Goal: Task Accomplishment & Management: Use online tool/utility

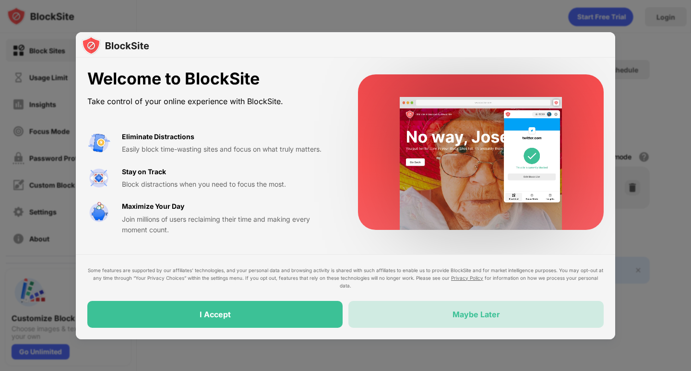
click at [446, 323] on div "Maybe Later" at bounding box center [475, 314] width 255 height 27
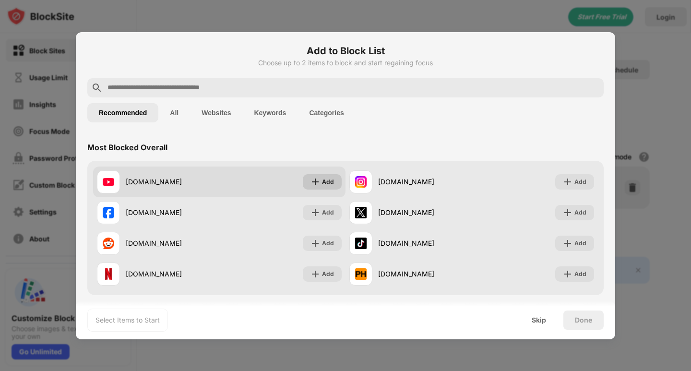
click at [314, 184] on img at bounding box center [315, 182] width 10 height 10
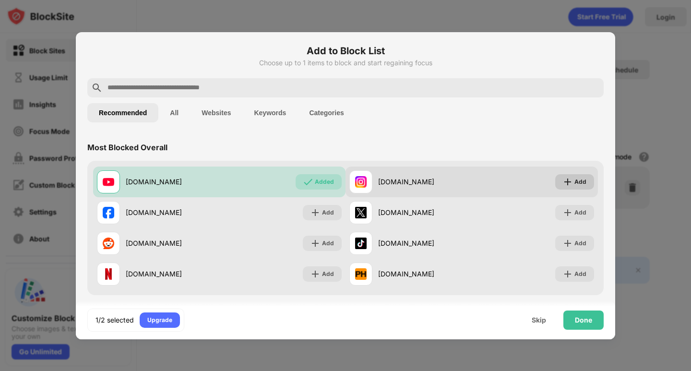
click at [574, 182] on div "Add" at bounding box center [580, 182] width 12 height 10
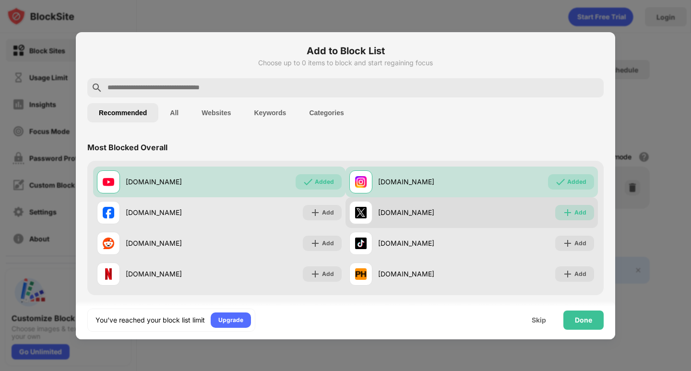
click at [574, 209] on div "Add" at bounding box center [580, 213] width 12 height 10
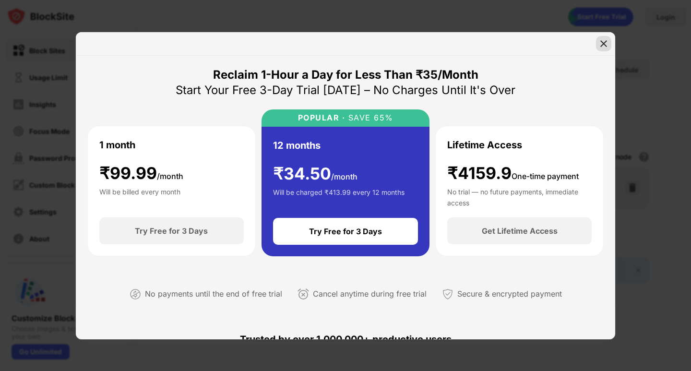
click at [606, 43] on img at bounding box center [604, 44] width 10 height 10
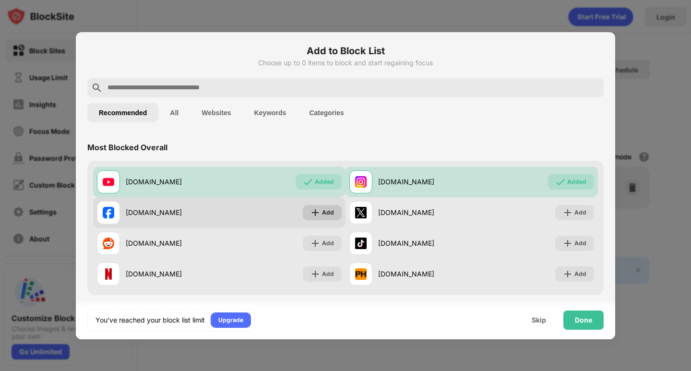
click at [334, 215] on div "Add" at bounding box center [322, 212] width 39 height 15
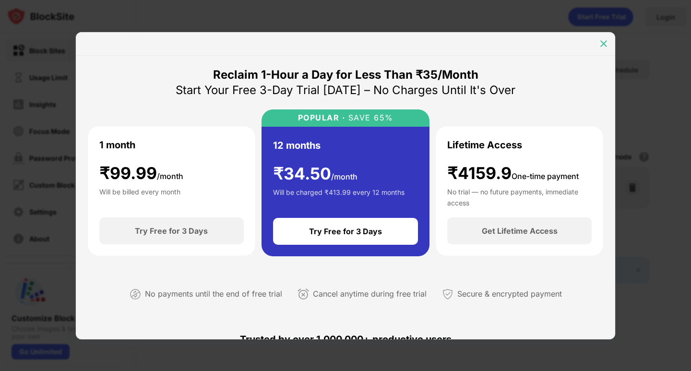
click at [605, 40] on img at bounding box center [604, 44] width 10 height 10
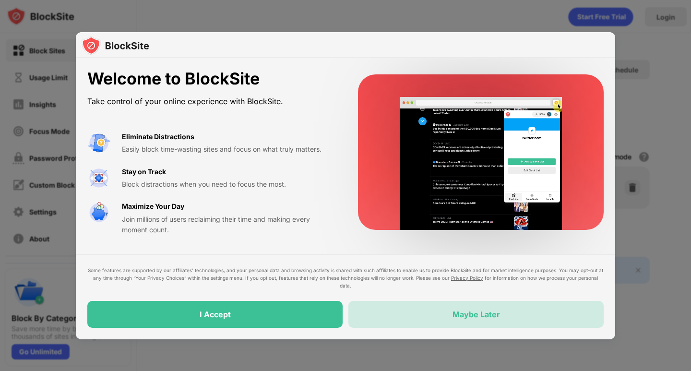
click at [469, 316] on div "Maybe Later" at bounding box center [475, 314] width 47 height 10
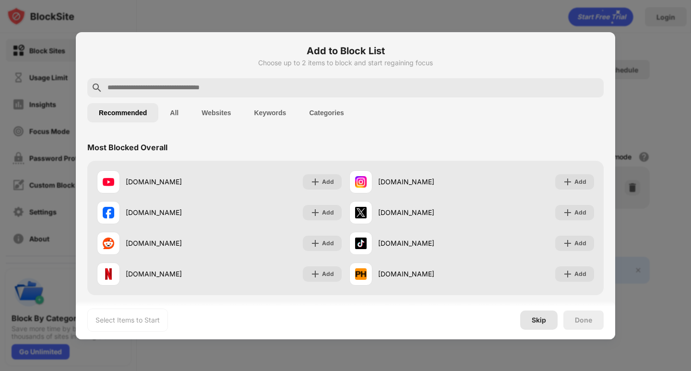
click at [547, 324] on div "Skip" at bounding box center [538, 319] width 37 height 19
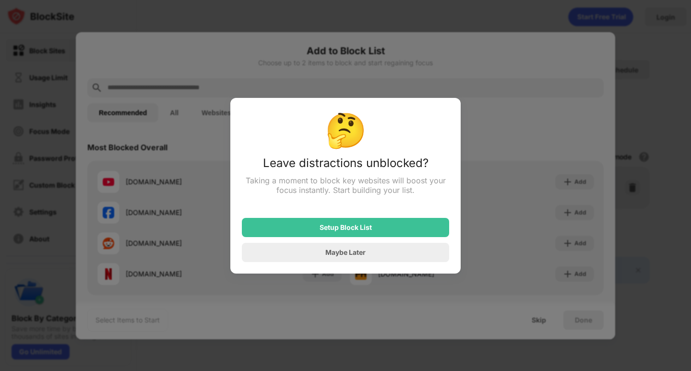
drag, startPoint x: 320, startPoint y: 253, endPoint x: 367, endPoint y: 260, distance: 47.5
drag, startPoint x: 367, startPoint y: 260, endPoint x: 356, endPoint y: 258, distance: 11.3
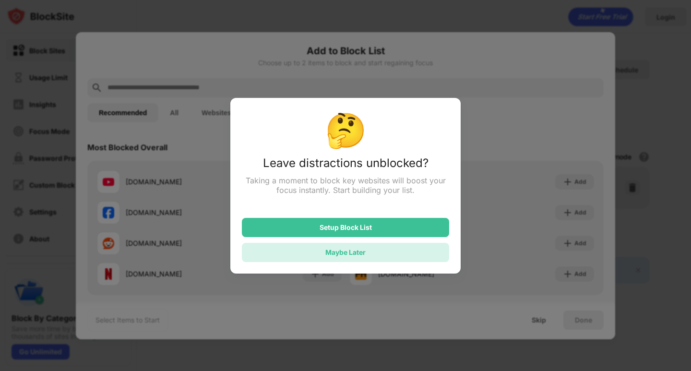
click at [359, 254] on div "Maybe Later" at bounding box center [345, 252] width 40 height 8
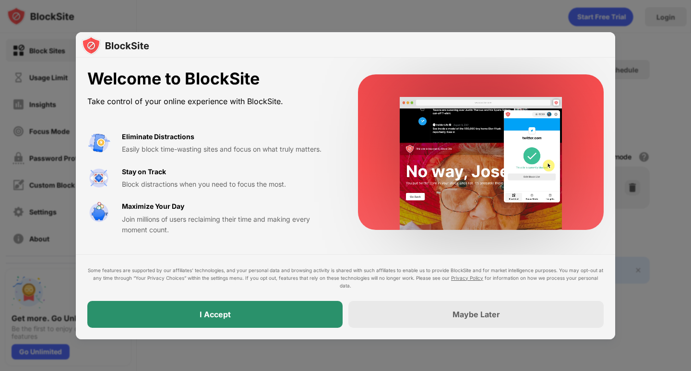
click at [285, 307] on div "I Accept" at bounding box center [214, 314] width 255 height 27
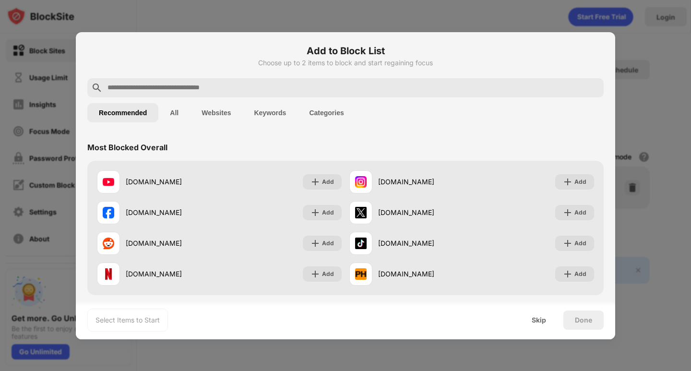
click at [188, 84] on input "text" at bounding box center [352, 88] width 493 height 12
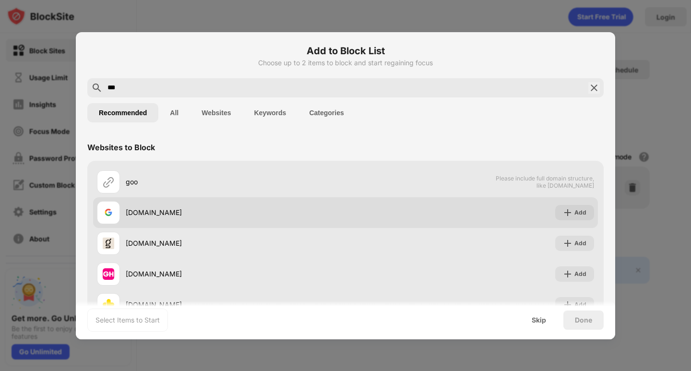
type input "***"
click at [177, 214] on div "google.com" at bounding box center [236, 212] width 220 height 10
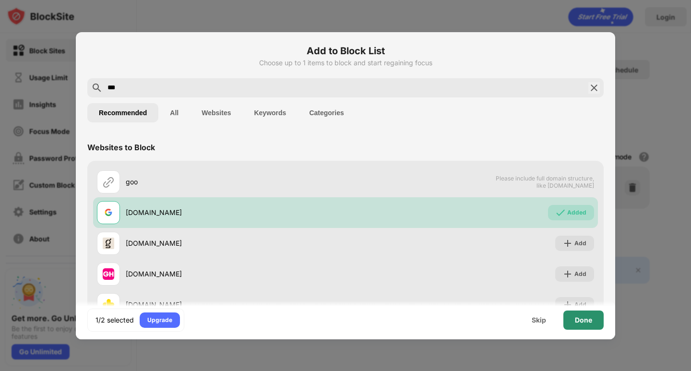
click at [577, 317] on div "Done" at bounding box center [583, 320] width 17 height 8
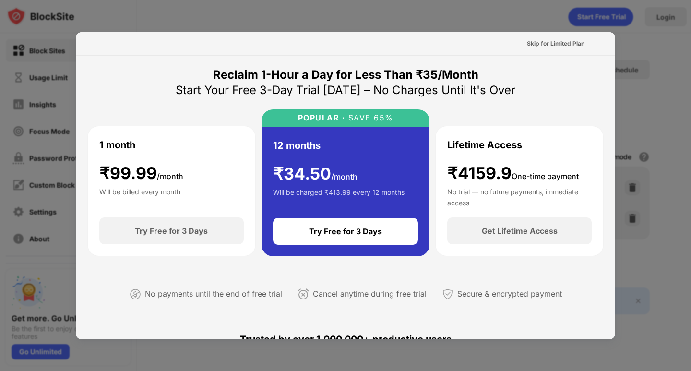
click at [647, 60] on div at bounding box center [345, 185] width 691 height 371
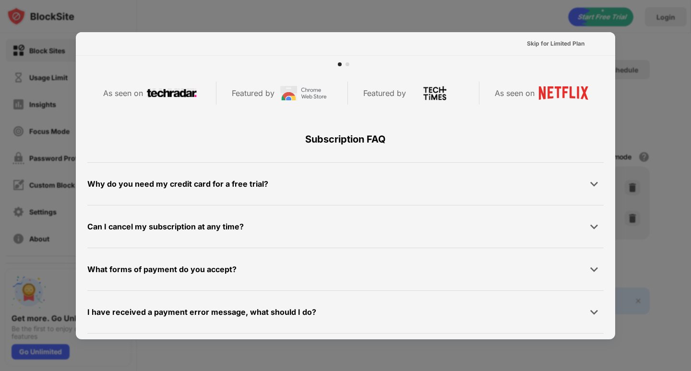
scroll to position [468, 0]
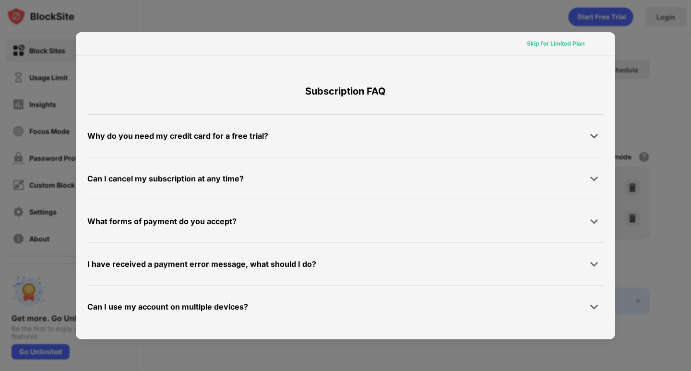
click at [559, 39] on div "Skip for Limited Plan" at bounding box center [556, 44] width 58 height 10
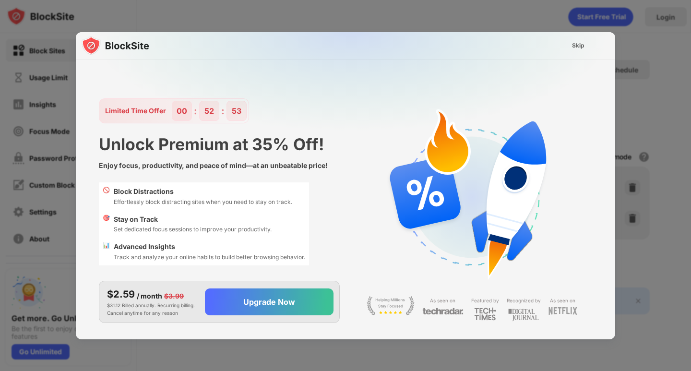
scroll to position [0, 0]
click at [574, 45] on div "Skip" at bounding box center [578, 46] width 12 height 10
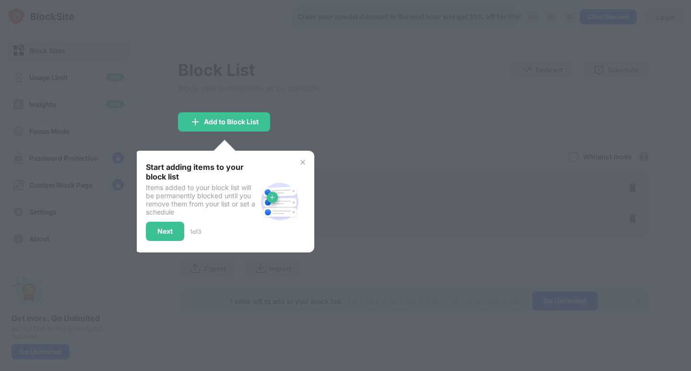
click at [362, 112] on div at bounding box center [345, 185] width 691 height 371
click at [154, 232] on div "Next" at bounding box center [165, 231] width 38 height 19
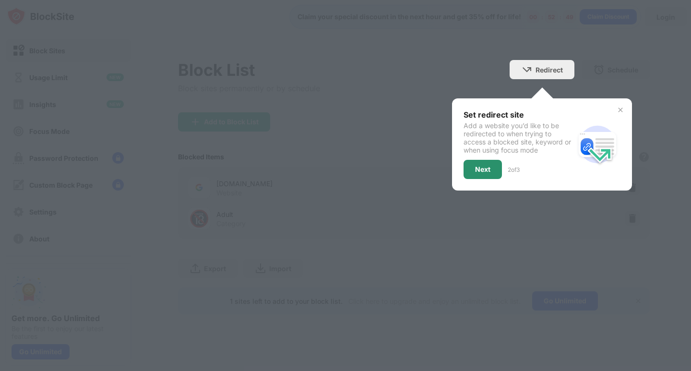
click at [479, 167] on div "Next" at bounding box center [482, 169] width 15 height 8
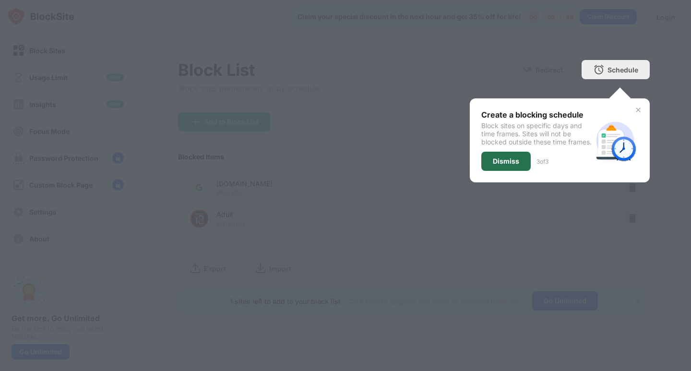
click at [487, 169] on div "Dismiss" at bounding box center [505, 161] width 49 height 19
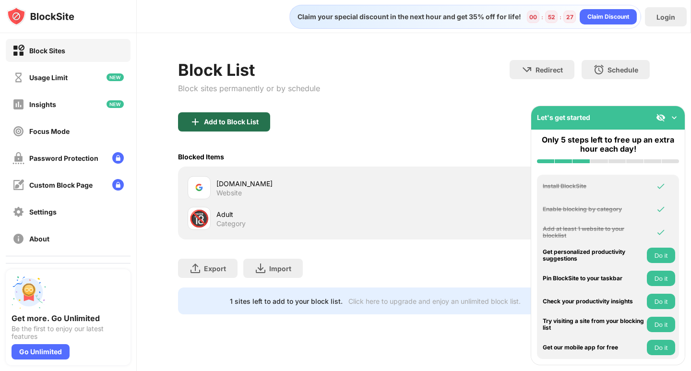
click at [204, 124] on div "Add to Block List" at bounding box center [231, 122] width 55 height 8
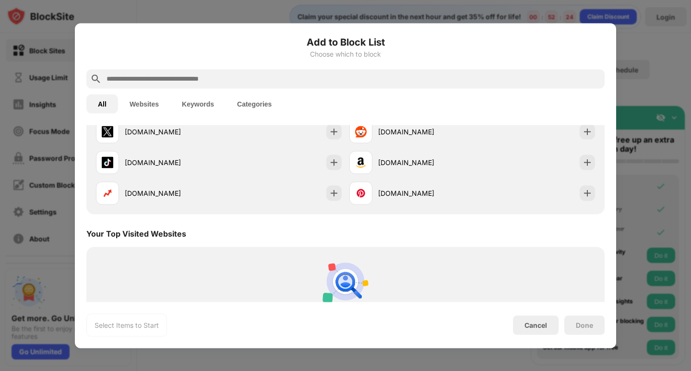
scroll to position [240, 0]
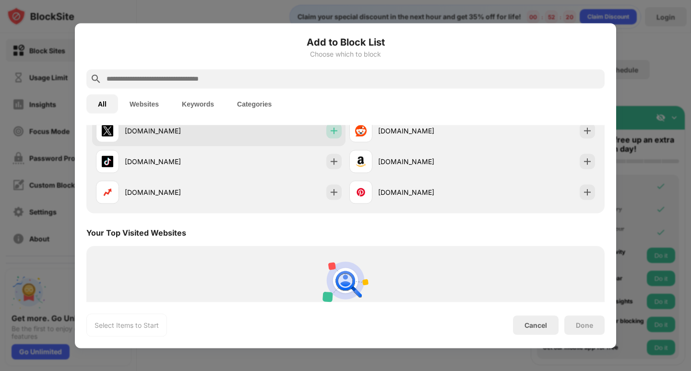
click at [332, 129] on img at bounding box center [334, 131] width 10 height 10
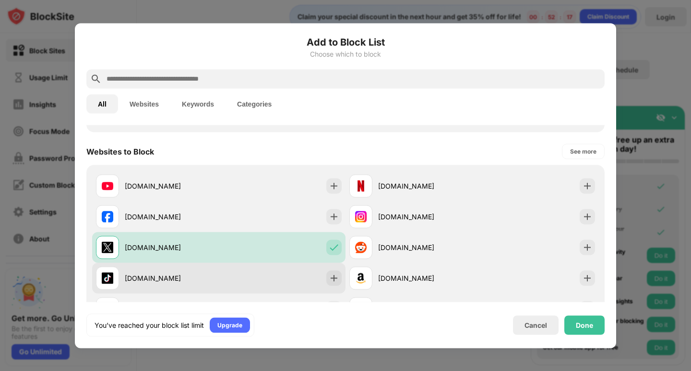
scroll to position [96, 0]
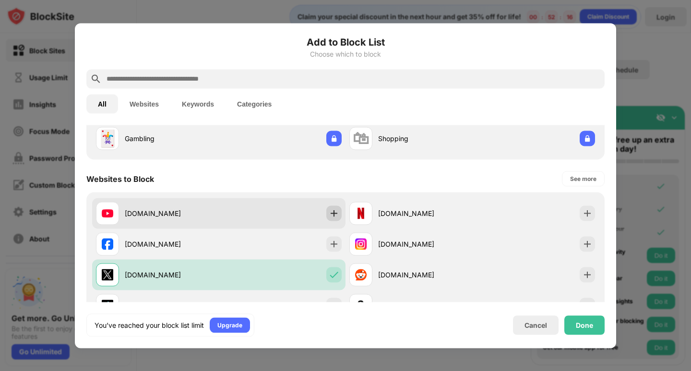
click at [330, 214] on img at bounding box center [334, 213] width 10 height 10
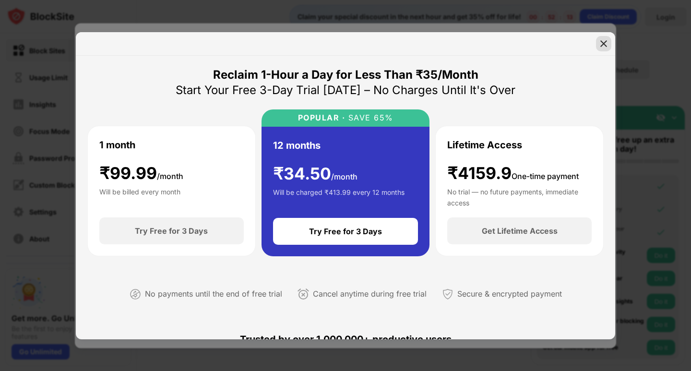
click at [607, 47] on img at bounding box center [604, 44] width 10 height 10
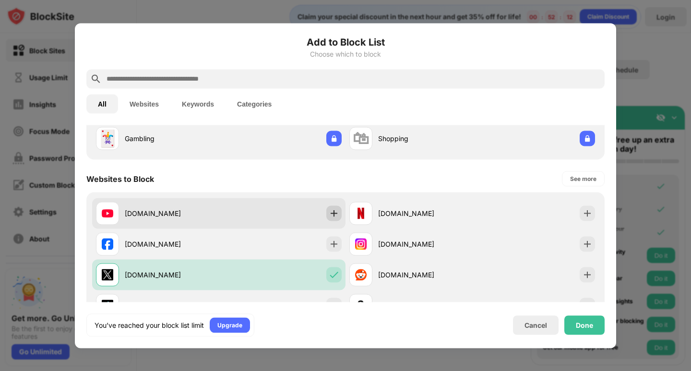
click at [331, 219] on div at bounding box center [333, 212] width 15 height 15
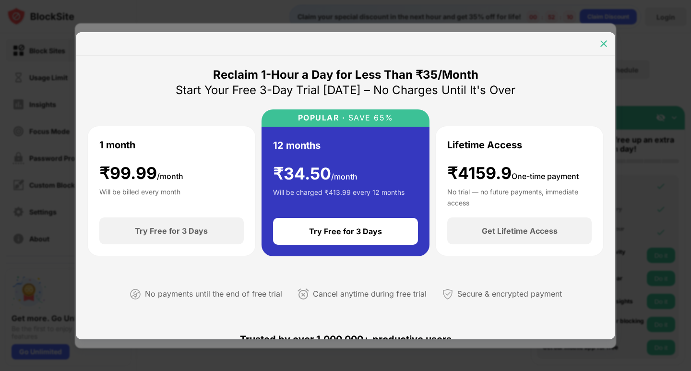
click at [608, 41] on div at bounding box center [603, 43] width 15 height 15
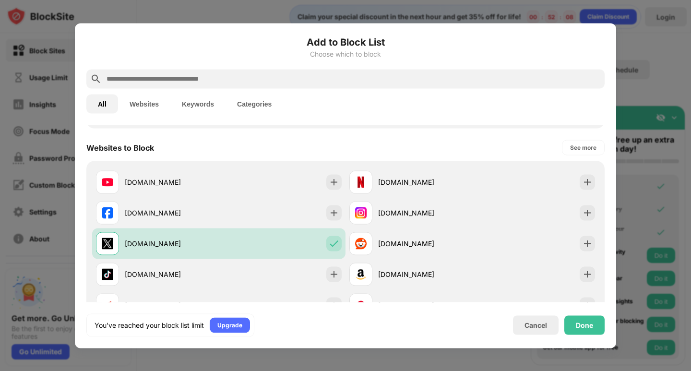
scroll to position [96, 0]
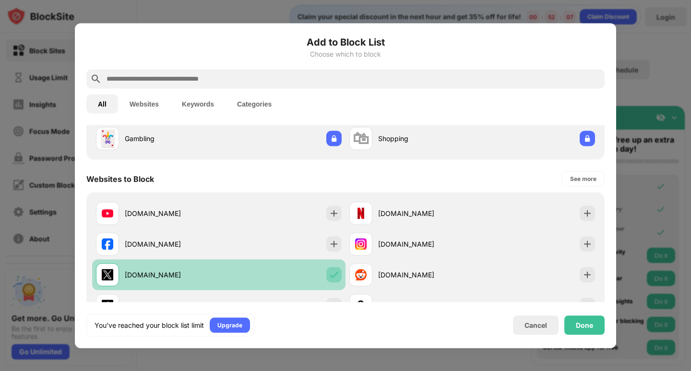
click at [329, 273] on img at bounding box center [334, 275] width 10 height 10
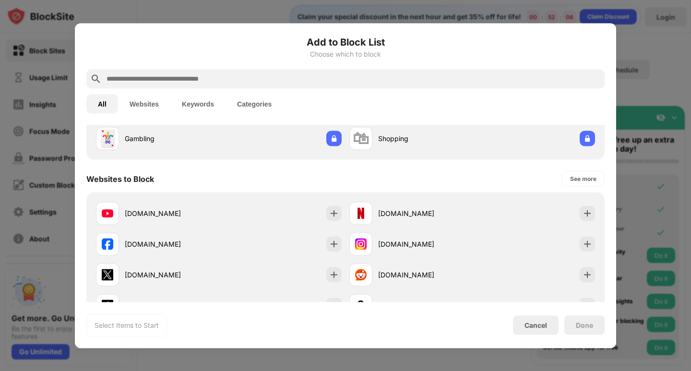
click at [207, 77] on input "text" at bounding box center [353, 79] width 495 height 12
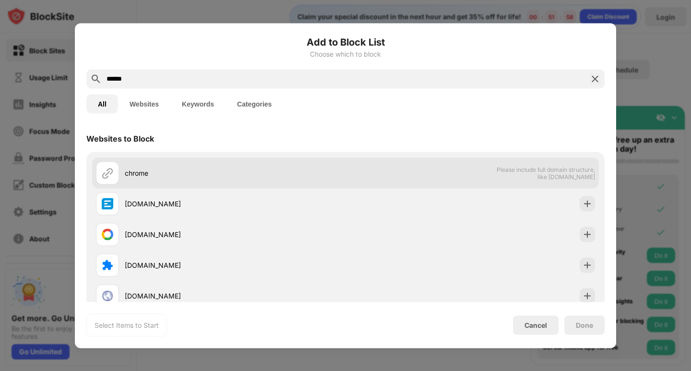
type input "******"
click at [213, 172] on div "chrome" at bounding box center [235, 173] width 221 height 10
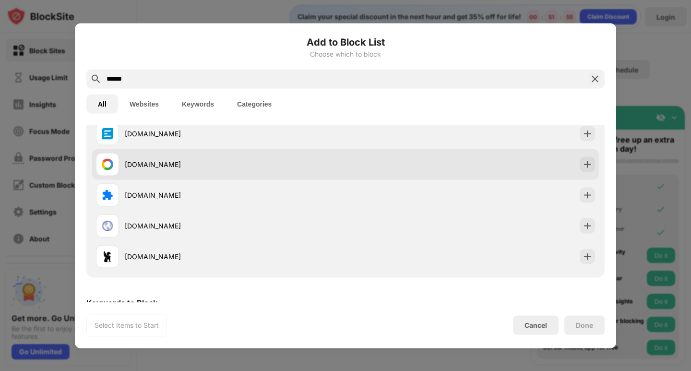
scroll to position [126, 0]
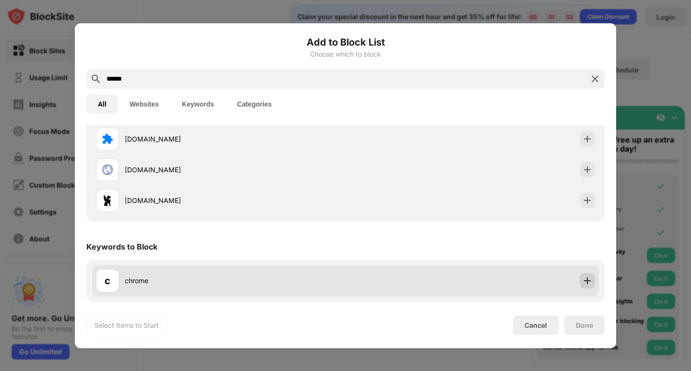
click at [587, 284] on div at bounding box center [586, 280] width 15 height 15
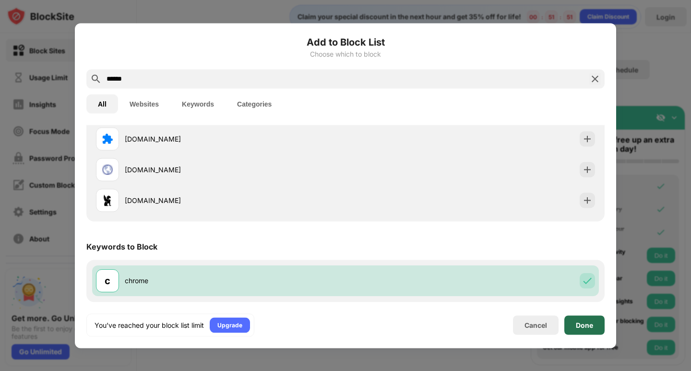
click at [579, 325] on div "Done" at bounding box center [584, 325] width 17 height 8
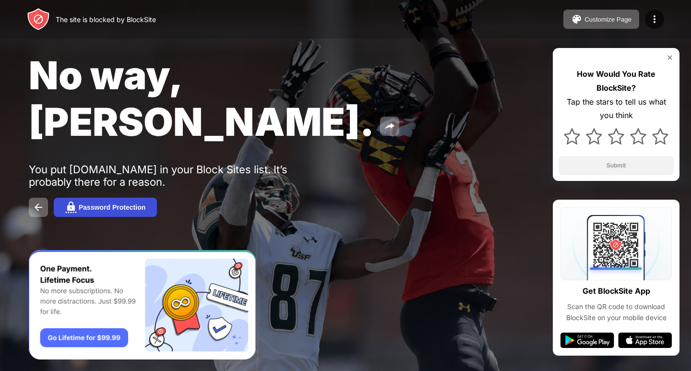
click at [106, 203] on div "Password Protection" at bounding box center [112, 207] width 67 height 8
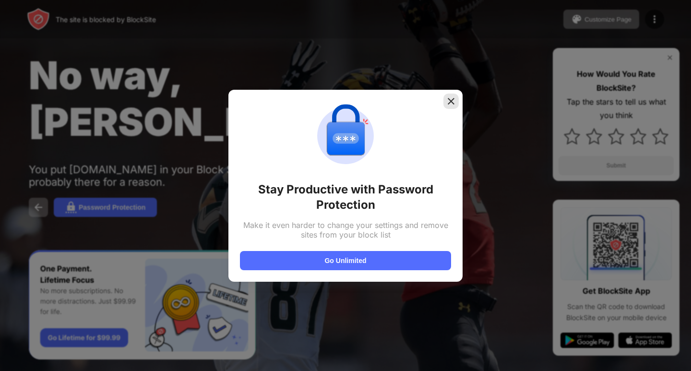
click at [448, 102] on img at bounding box center [451, 101] width 10 height 10
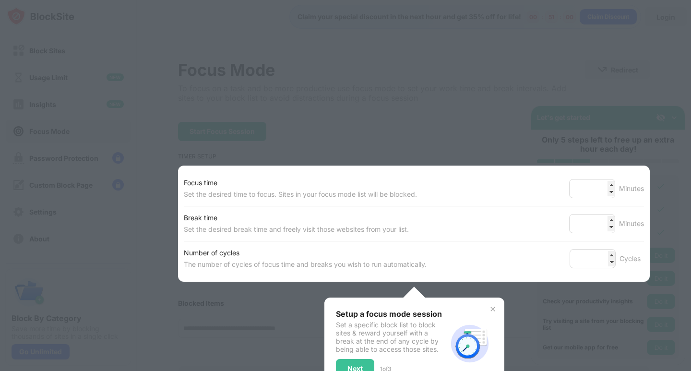
click at [464, 126] on div at bounding box center [345, 185] width 691 height 371
click at [586, 85] on div at bounding box center [345, 185] width 691 height 371
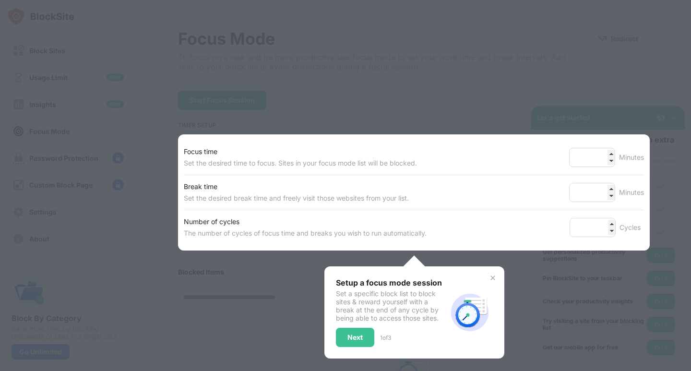
scroll to position [48, 0]
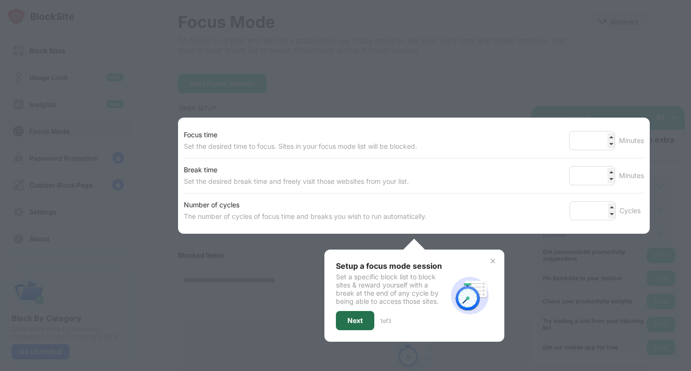
click at [358, 319] on div "Next" at bounding box center [354, 321] width 15 height 8
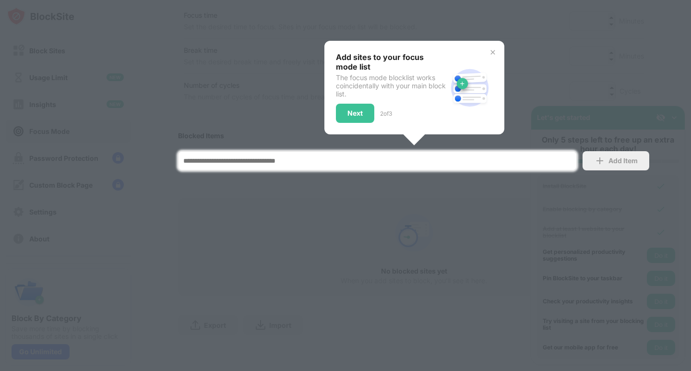
scroll to position [175, 0]
click at [356, 104] on div "Next" at bounding box center [355, 113] width 38 height 19
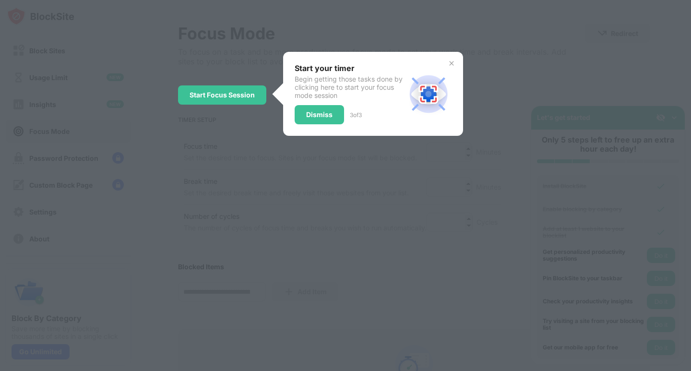
scroll to position [0, 0]
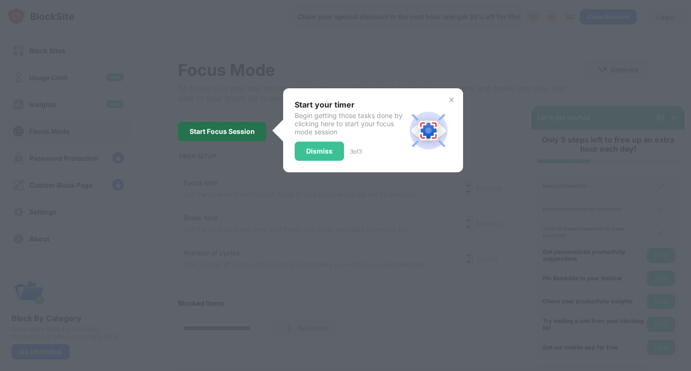
click at [229, 133] on div "Start Focus Session" at bounding box center [221, 132] width 65 height 8
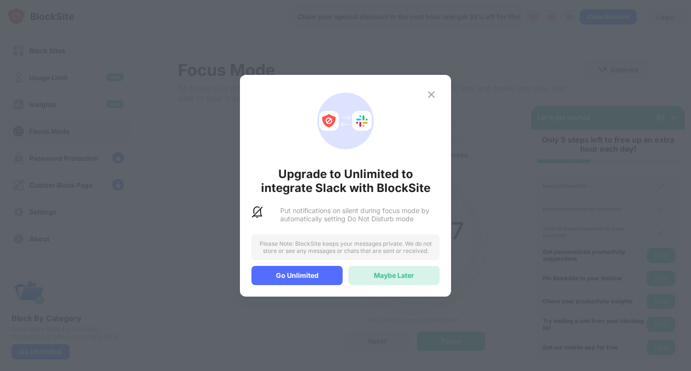
click at [407, 279] on div "Maybe Later" at bounding box center [394, 275] width 40 height 8
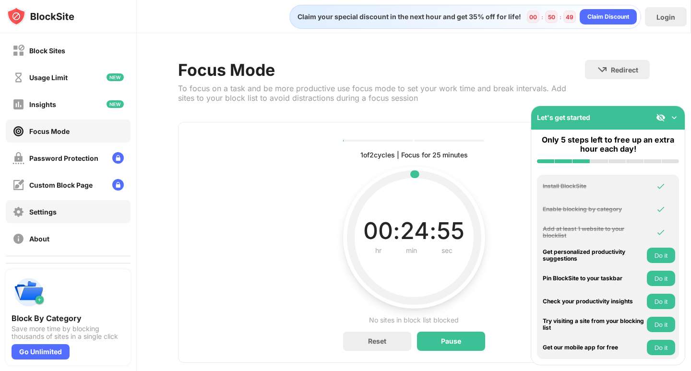
click at [78, 210] on div "Settings" at bounding box center [68, 211] width 125 height 23
